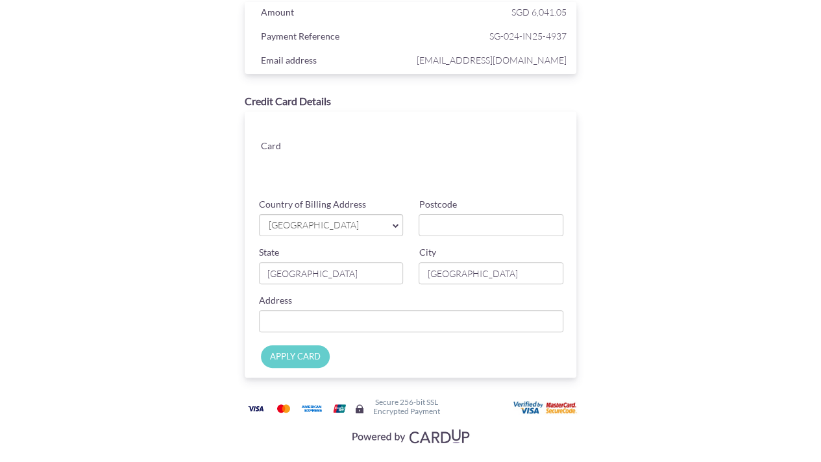
scroll to position [84, 0]
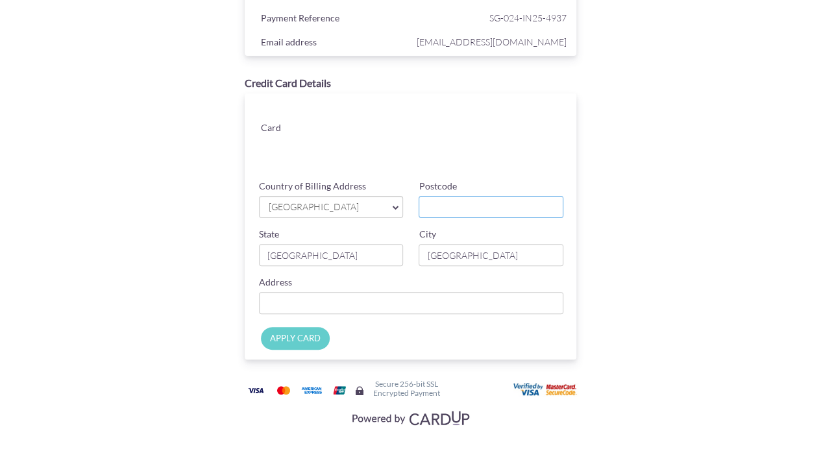
click at [454, 207] on input "Postcode" at bounding box center [491, 207] width 145 height 22
type input "520728"
click at [374, 320] on div "Address" at bounding box center [411, 300] width 321 height 48
click at [307, 336] on input "APPLY CARD" at bounding box center [295, 338] width 69 height 23
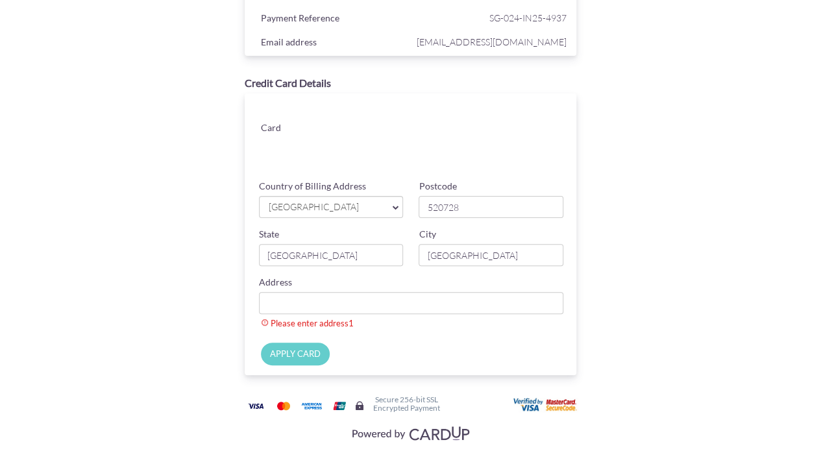
click at [307, 316] on div "Please enter address1" at bounding box center [411, 322] width 305 height 16
click at [312, 303] on input "Country of Billing Address" at bounding box center [411, 303] width 305 height 22
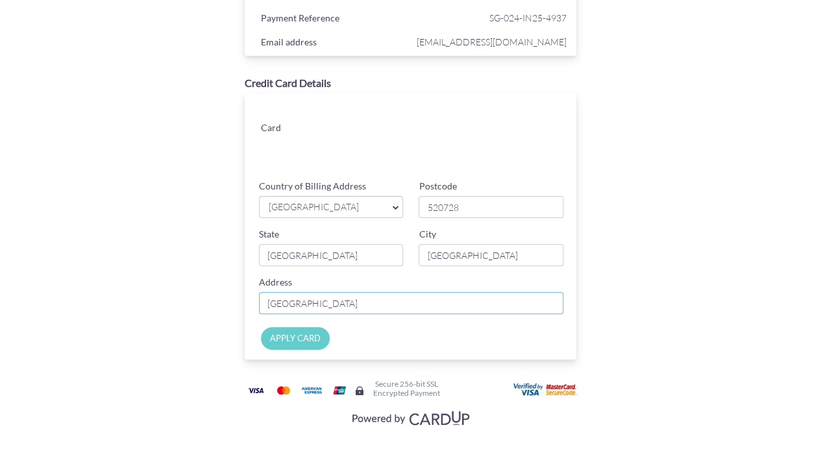
type input "[GEOGRAPHIC_DATA]"
click at [303, 343] on input "APPLY CARD" at bounding box center [295, 338] width 69 height 23
type input "Applying..."
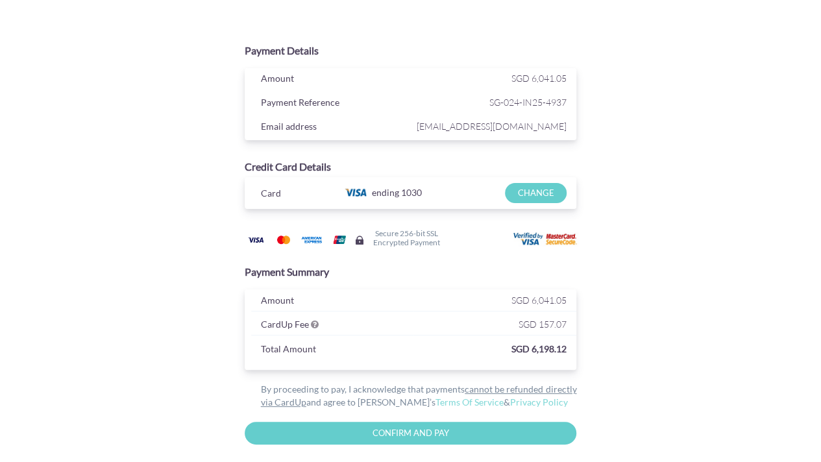
scroll to position [52, 0]
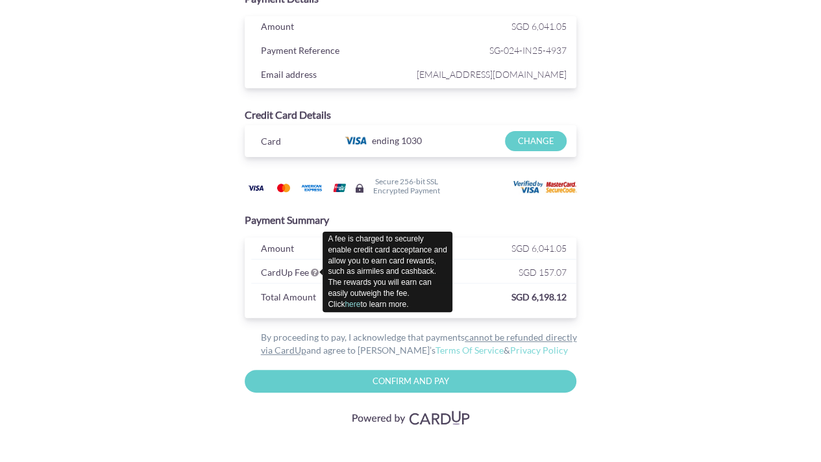
click at [311, 272] on icon at bounding box center [315, 272] width 8 height 9
